Goal: Task Accomplishment & Management: Complete application form

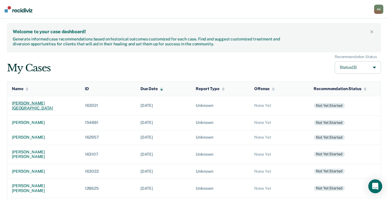
click at [27, 105] on div "[PERSON_NAME][GEOGRAPHIC_DATA]" at bounding box center [44, 106] width 64 height 10
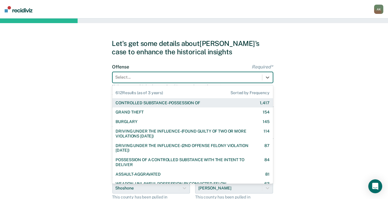
click at [151, 82] on div "Select..." at bounding box center [192, 77] width 161 height 11
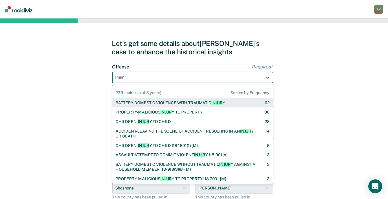
type input "injury"
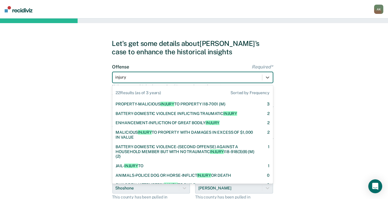
scroll to position [83, 0]
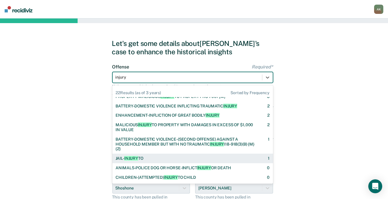
click at [163, 160] on div "JAIL- INJURY TO 1" at bounding box center [193, 158] width 154 height 5
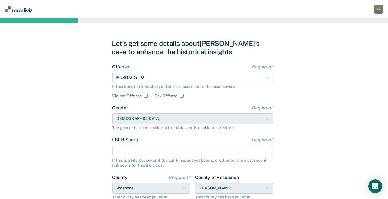
click at [138, 149] on input "LSI-R Score Required*" at bounding box center [192, 151] width 161 height 12
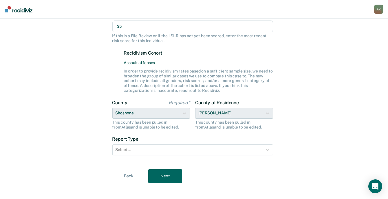
scroll to position [129, 0]
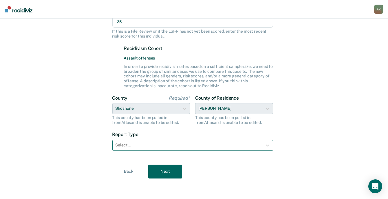
type input "35"
click at [195, 145] on div at bounding box center [188, 145] width 144 height 6
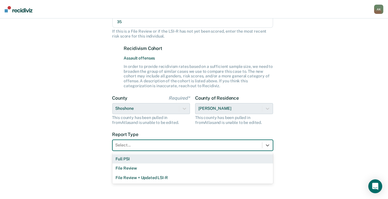
click at [122, 158] on div "Full PSI" at bounding box center [192, 160] width 161 height 10
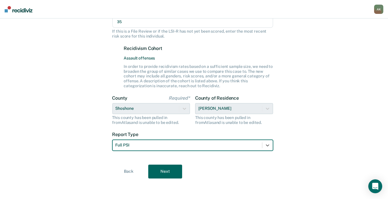
click at [157, 168] on button "Next" at bounding box center [165, 172] width 34 height 14
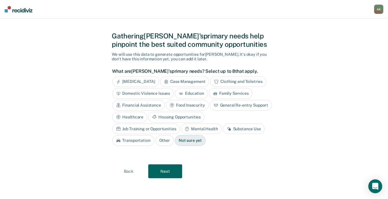
scroll to position [7, 0]
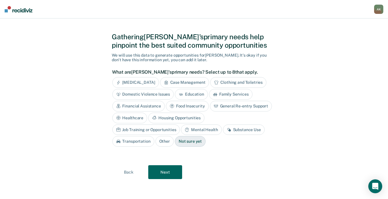
click at [151, 82] on div "[MEDICAL_DATA]" at bounding box center [135, 82] width 47 height 11
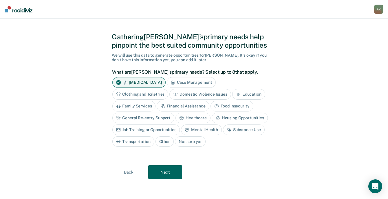
click at [195, 81] on div "Case Management" at bounding box center [191, 82] width 49 height 11
click at [218, 95] on div "Domestic Violence Issues" at bounding box center [200, 94] width 62 height 11
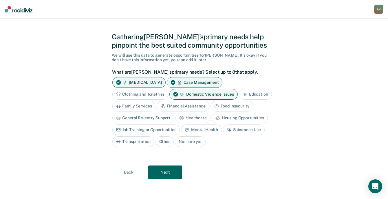
click at [153, 118] on div "General Re-entry Support" at bounding box center [143, 118] width 62 height 11
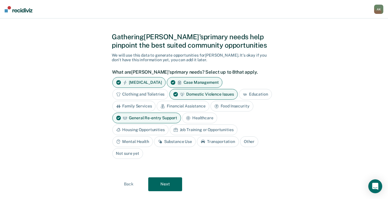
click at [142, 141] on div "Mental Health" at bounding box center [132, 142] width 41 height 11
click at [167, 181] on button "Next" at bounding box center [165, 185] width 34 height 14
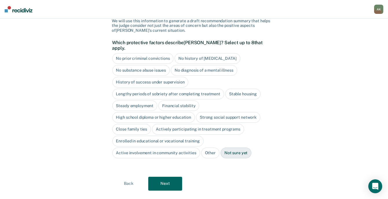
scroll to position [47, 0]
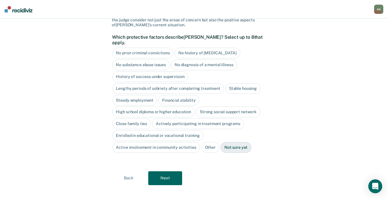
click at [166, 172] on button "Next" at bounding box center [165, 179] width 34 height 14
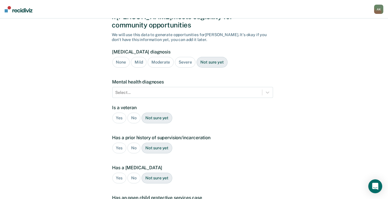
scroll to position [36, 0]
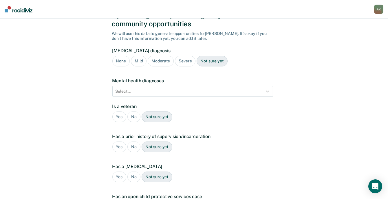
click at [130, 112] on div "No" at bounding box center [133, 117] width 13 height 11
click at [118, 142] on div "Yes" at bounding box center [119, 147] width 14 height 11
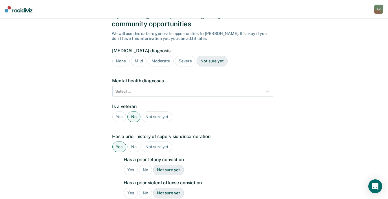
click at [146, 165] on div "No" at bounding box center [145, 170] width 13 height 11
click at [131, 188] on div "Yes" at bounding box center [131, 193] width 14 height 11
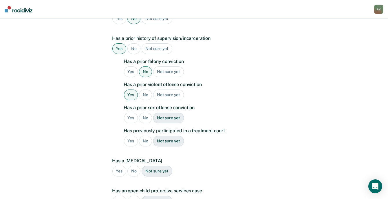
scroll to position [149, 0]
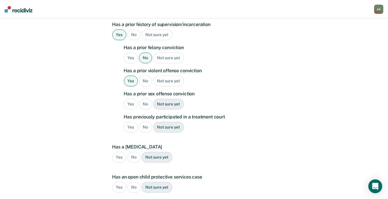
click at [144, 99] on div "No" at bounding box center [145, 104] width 13 height 11
click at [145, 122] on div "No" at bounding box center [145, 127] width 13 height 11
click at [131, 152] on div "No" at bounding box center [133, 157] width 13 height 11
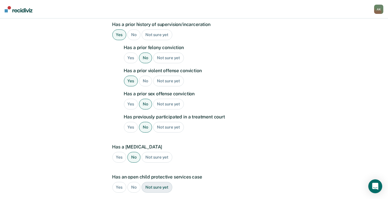
click at [131, 175] on label "Has an open child protective services case" at bounding box center [192, 178] width 161 height 6
click at [132, 182] on div "No" at bounding box center [133, 187] width 13 height 11
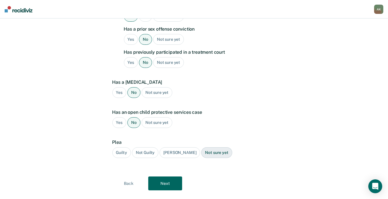
scroll to position [216, 0]
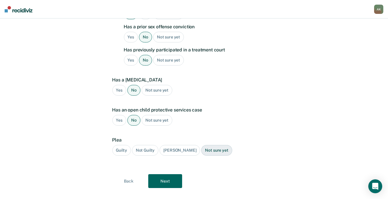
click at [119, 145] on div "Guilty" at bounding box center [121, 150] width 19 height 11
click at [163, 175] on button "Next" at bounding box center [165, 182] width 34 height 14
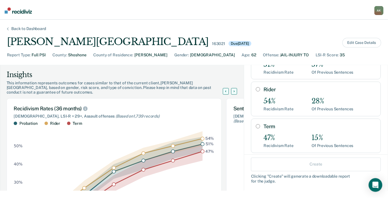
scroll to position [49, 0]
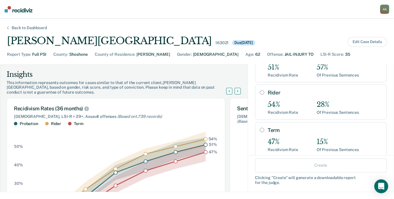
click at [260, 92] on input "Rider" at bounding box center [262, 92] width 4 height 5
radio input "true"
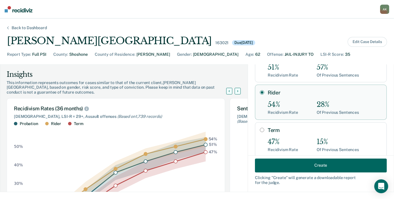
click at [305, 163] on button "Create" at bounding box center [321, 166] width 132 height 14
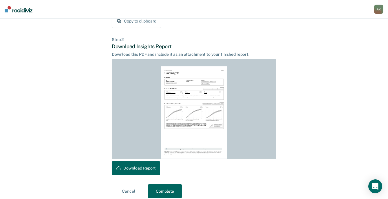
scroll to position [131, 0]
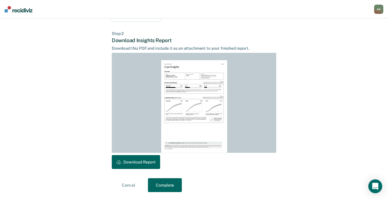
click at [144, 163] on button "Download Report" at bounding box center [136, 162] width 48 height 14
